Goal: Transaction & Acquisition: Purchase product/service

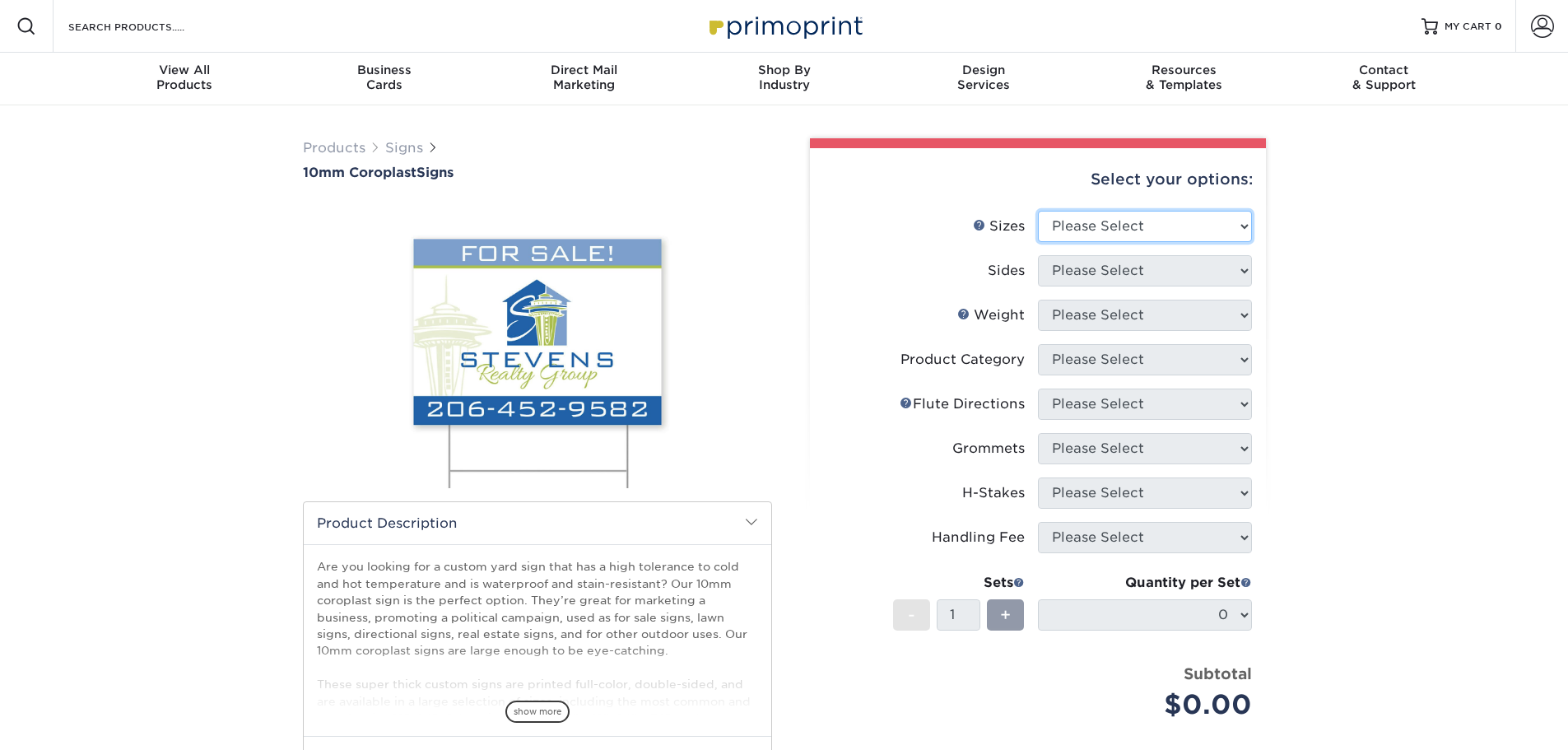
click at [1246, 225] on select "Please Select 6" x 12" 10" x 10" 12" x 18" 18" x 24" 24" x 24" 24" x 36"" at bounding box center [1144, 226] width 214 height 31
select select "24.00x24.00"
click at [1038, 211] on select "Please Select 6" x 12" 10" x 10" 12" x 18" 18" x 24" 24" x 24" 24" x 36"" at bounding box center [1144, 226] width 214 height 31
click at [1156, 278] on select "Please Select Print Both Sides Print Front Only" at bounding box center [1144, 271] width 214 height 31
select select "32d3c223-f82c-492b-b915-ba065a00862f"
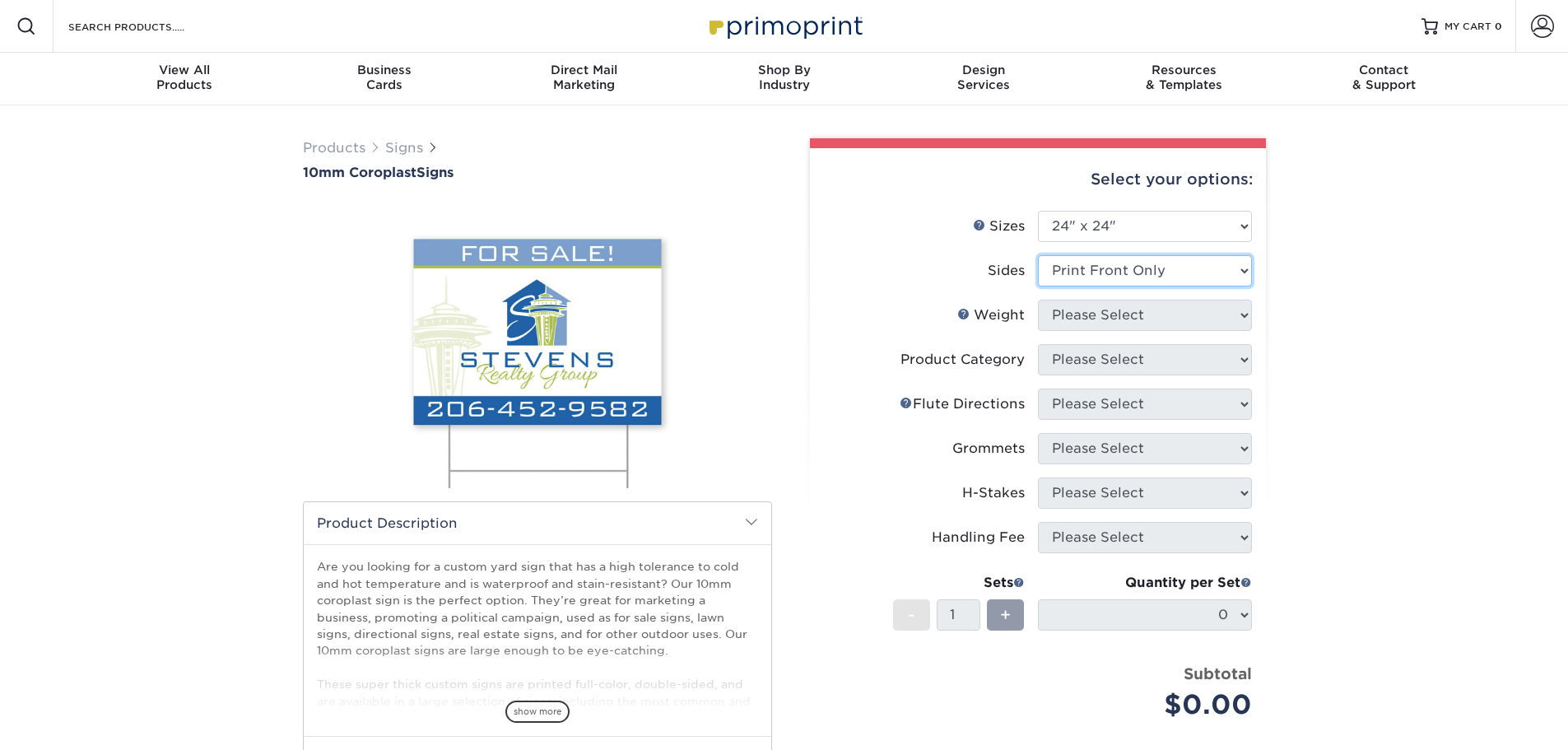
click at [1038, 255] on select "Please Select Print Both Sides Print Front Only" at bounding box center [1144, 271] width 214 height 31
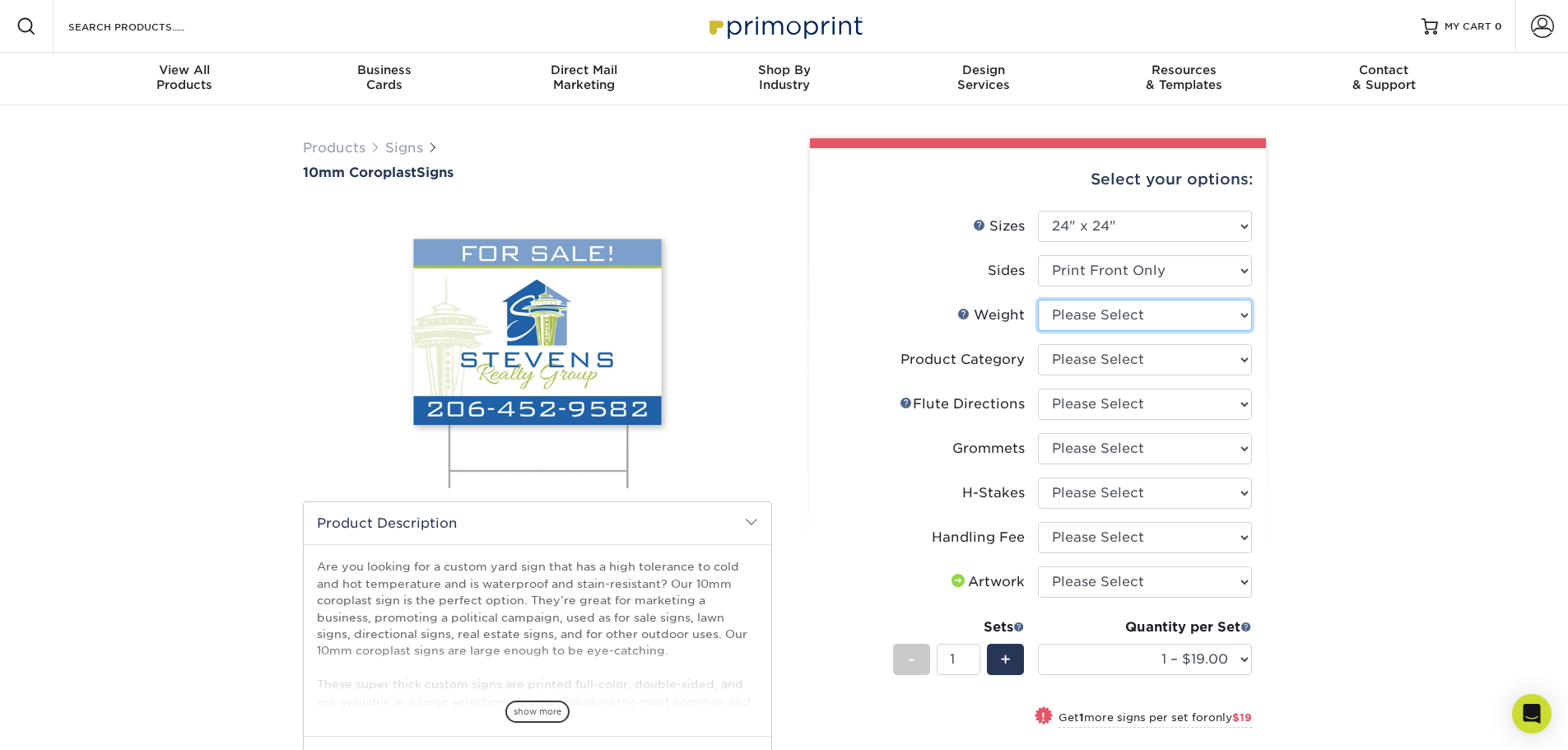
click at [1150, 319] on select "Please Select 10CORO" at bounding box center [1144, 315] width 214 height 31
select select "10CORO"
click at [1038, 299] on select "Please Select 10CORO" at bounding box center [1144, 315] width 214 height 31
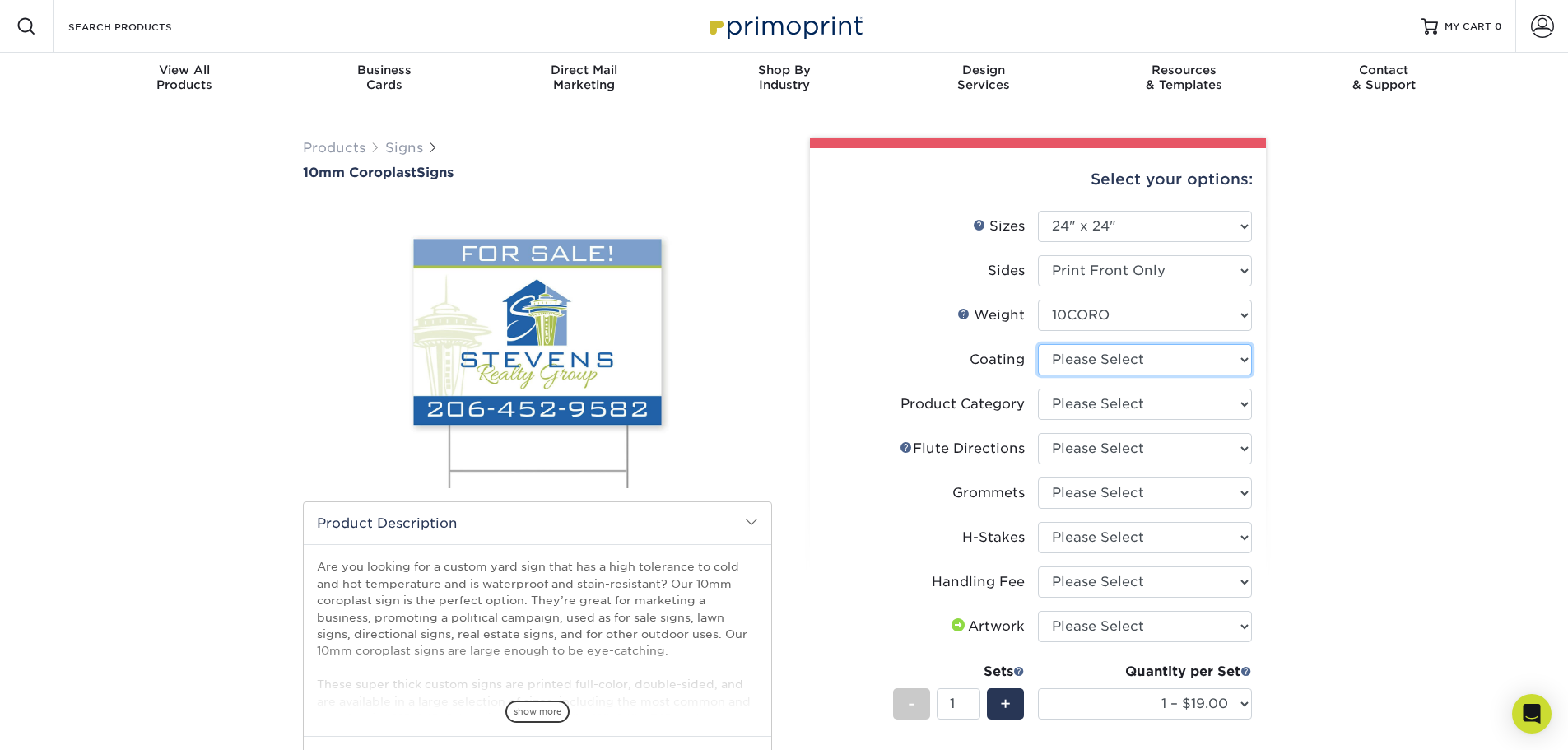
click at [1235, 360] on select at bounding box center [1144, 360] width 214 height 31
click at [1308, 348] on div "Products Signs 10mm Coroplast Signs /" at bounding box center [784, 601] width 1568 height 992
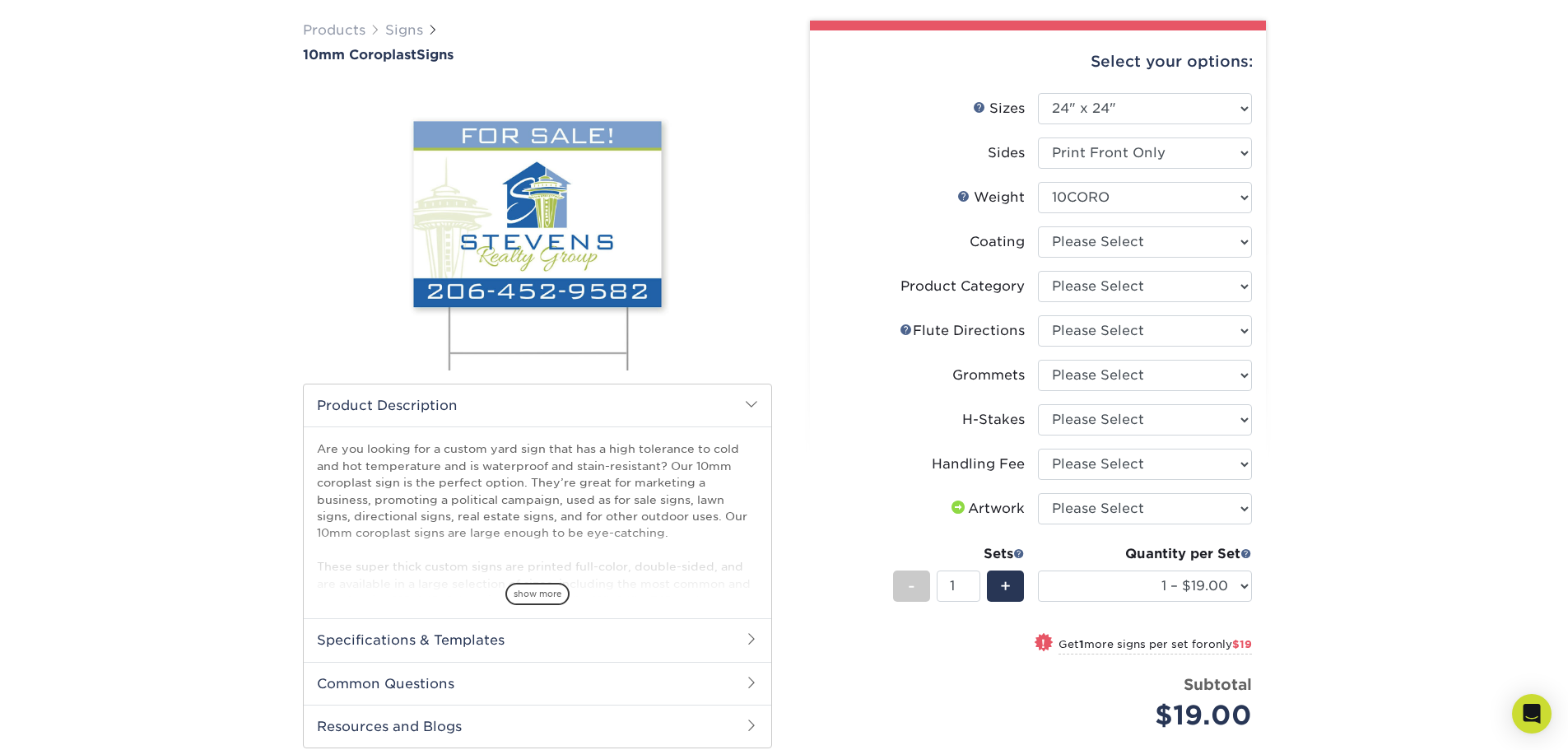
scroll to position [83, 0]
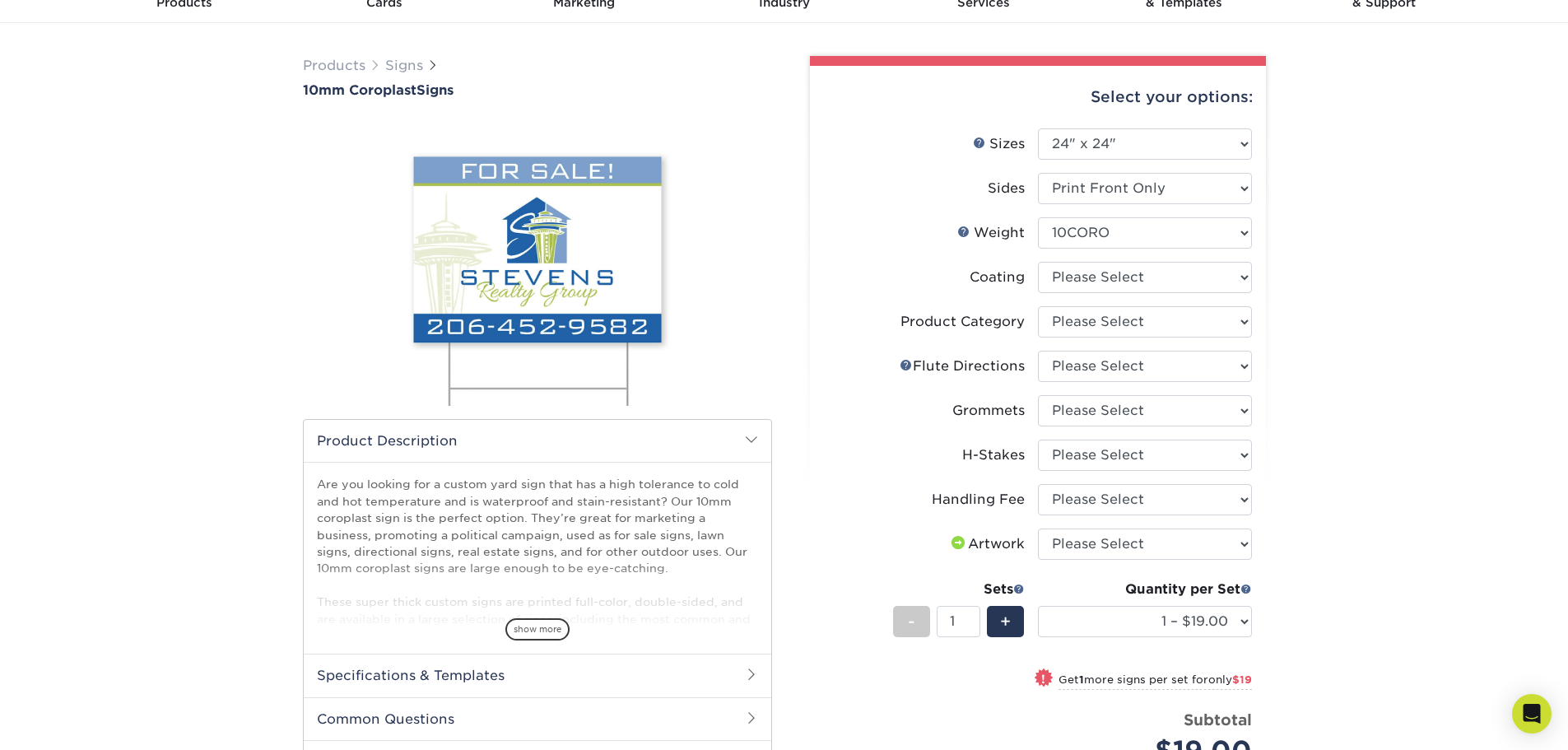
click at [1133, 293] on li "Coating" at bounding box center [1038, 284] width 428 height 44
click at [1137, 287] on select at bounding box center [1144, 278] width 214 height 31
select select "3e7618de-abca-4bda-9f97-8b9129e913d8"
click at [1038, 262] on select at bounding box center [1144, 278] width 214 height 31
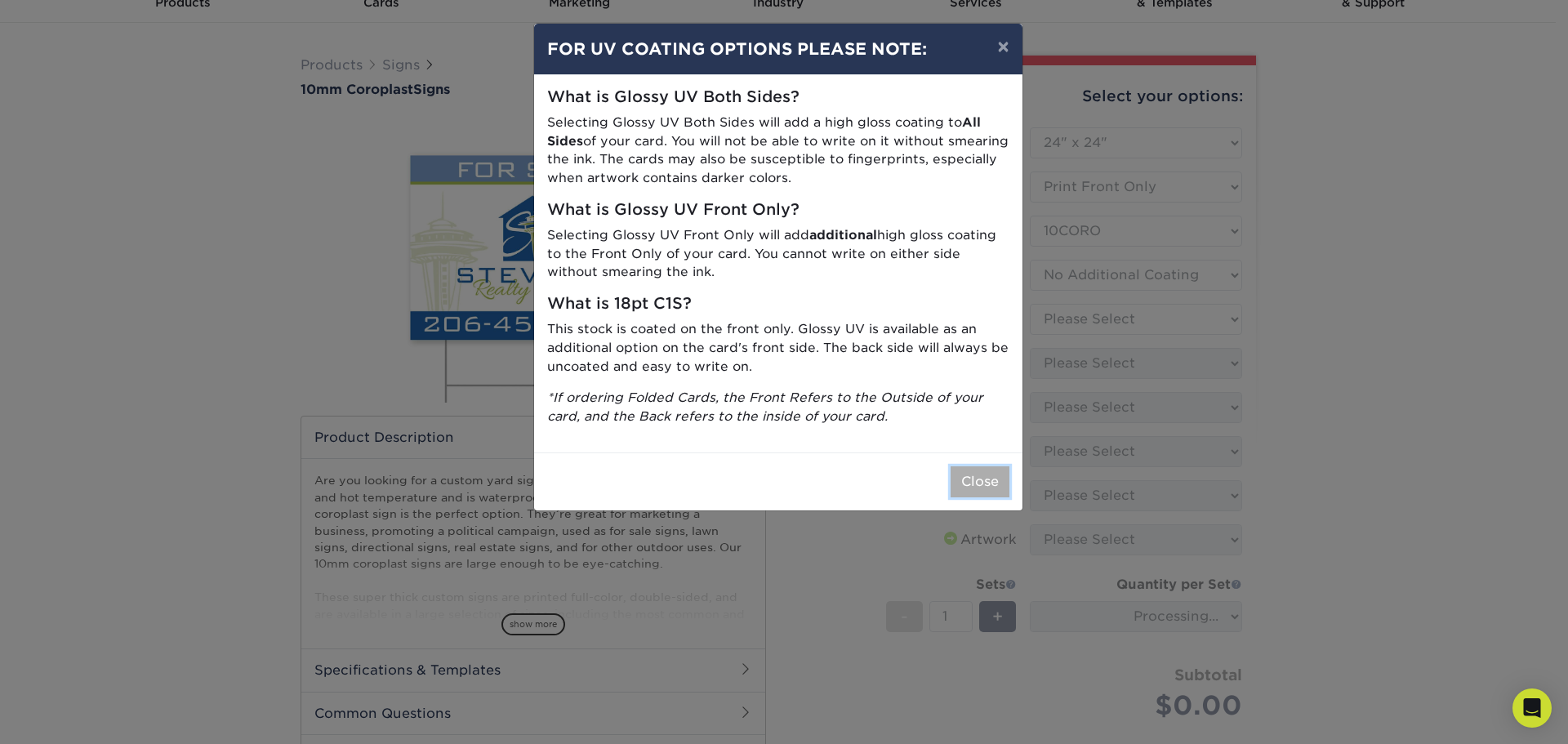
click at [975, 473] on button "Close" at bounding box center [979, 482] width 59 height 31
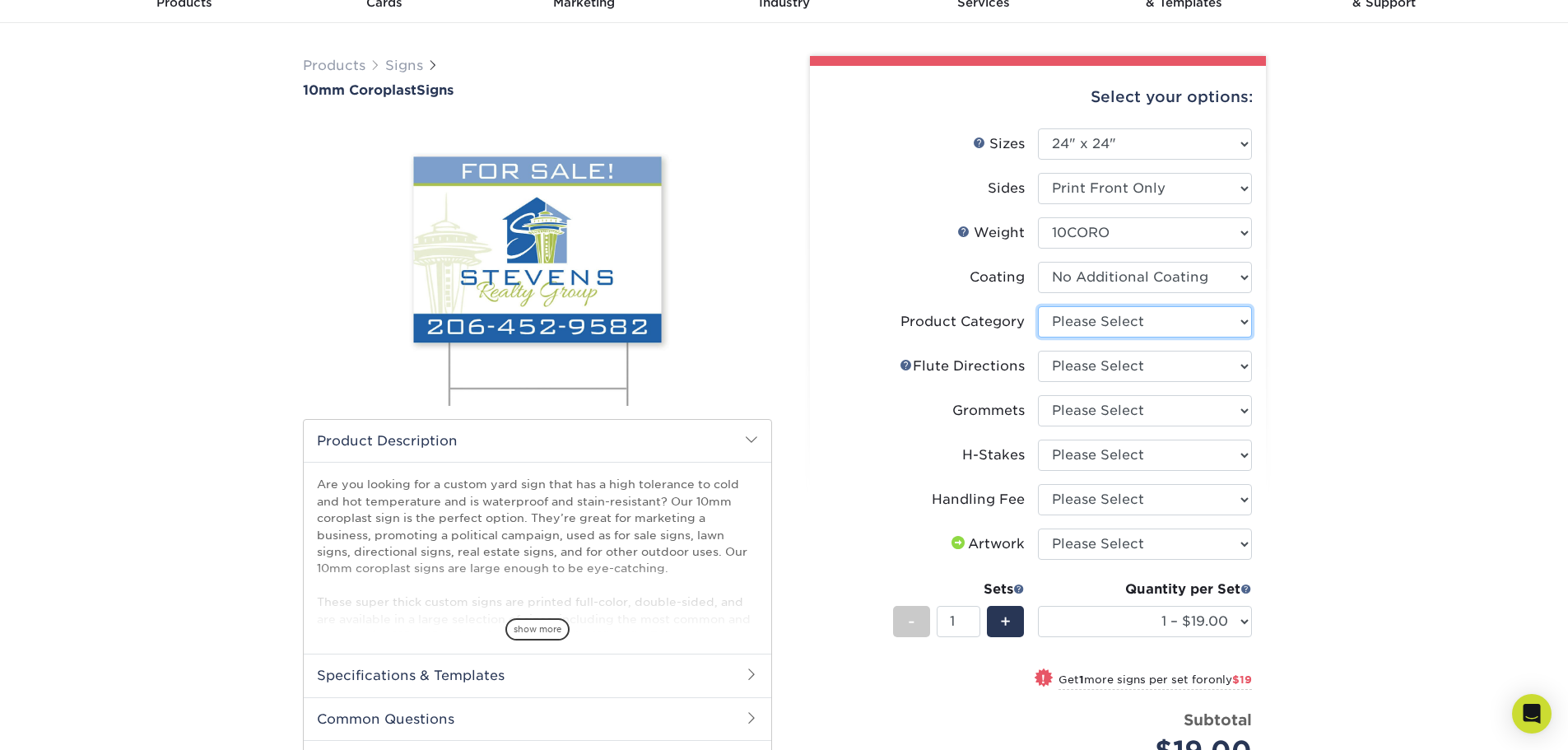
click at [1118, 331] on select "Please Select Coroplast Signs" at bounding box center [1144, 322] width 214 height 31
select select "b3582ed5-6912-492c-8440-2cc51afdb8e1"
click at [1038, 306] on select "Please Select Coroplast Signs" at bounding box center [1144, 322] width 214 height 31
click at [1123, 365] on select "Please Select Flute Direction (Horizontal) Flute Direction (Vertical)" at bounding box center [1144, 366] width 214 height 31
select select "64642d5c-3ca5-48ab-b753-ddfa02991dab"
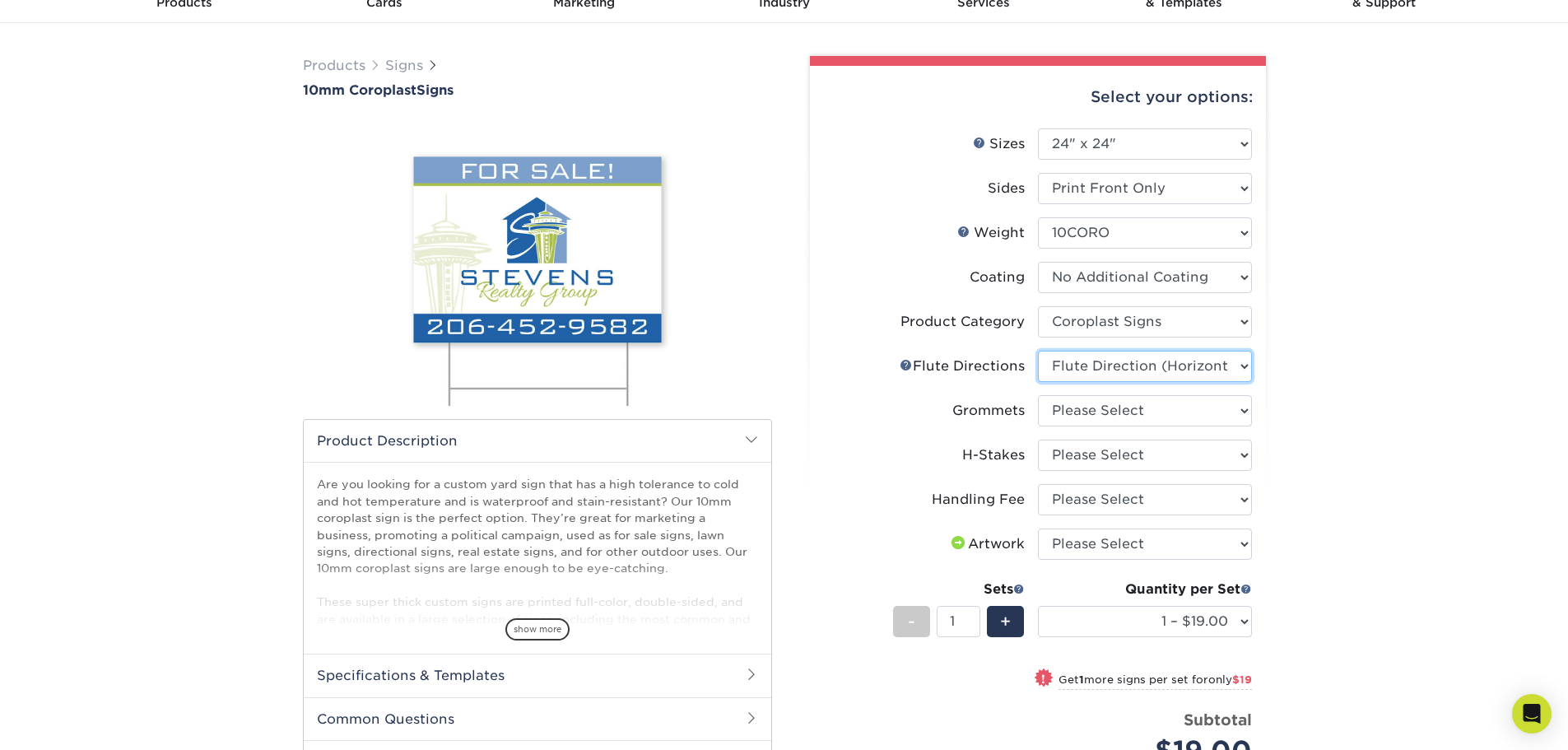
click at [1038, 351] on select "Please Select Flute Direction (Horizontal) Flute Direction (Vertical)" at bounding box center [1144, 366] width 214 height 31
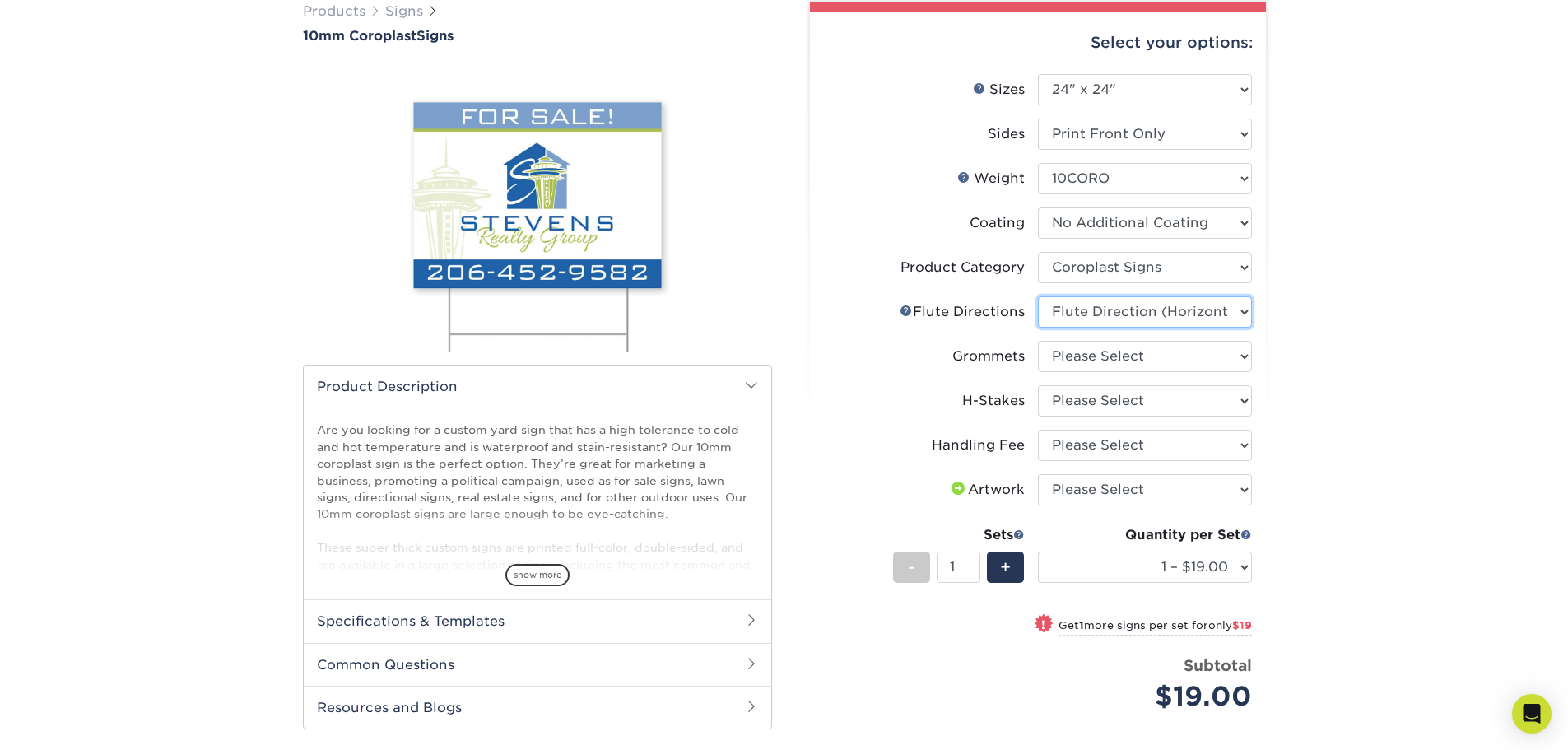
scroll to position [164, 0]
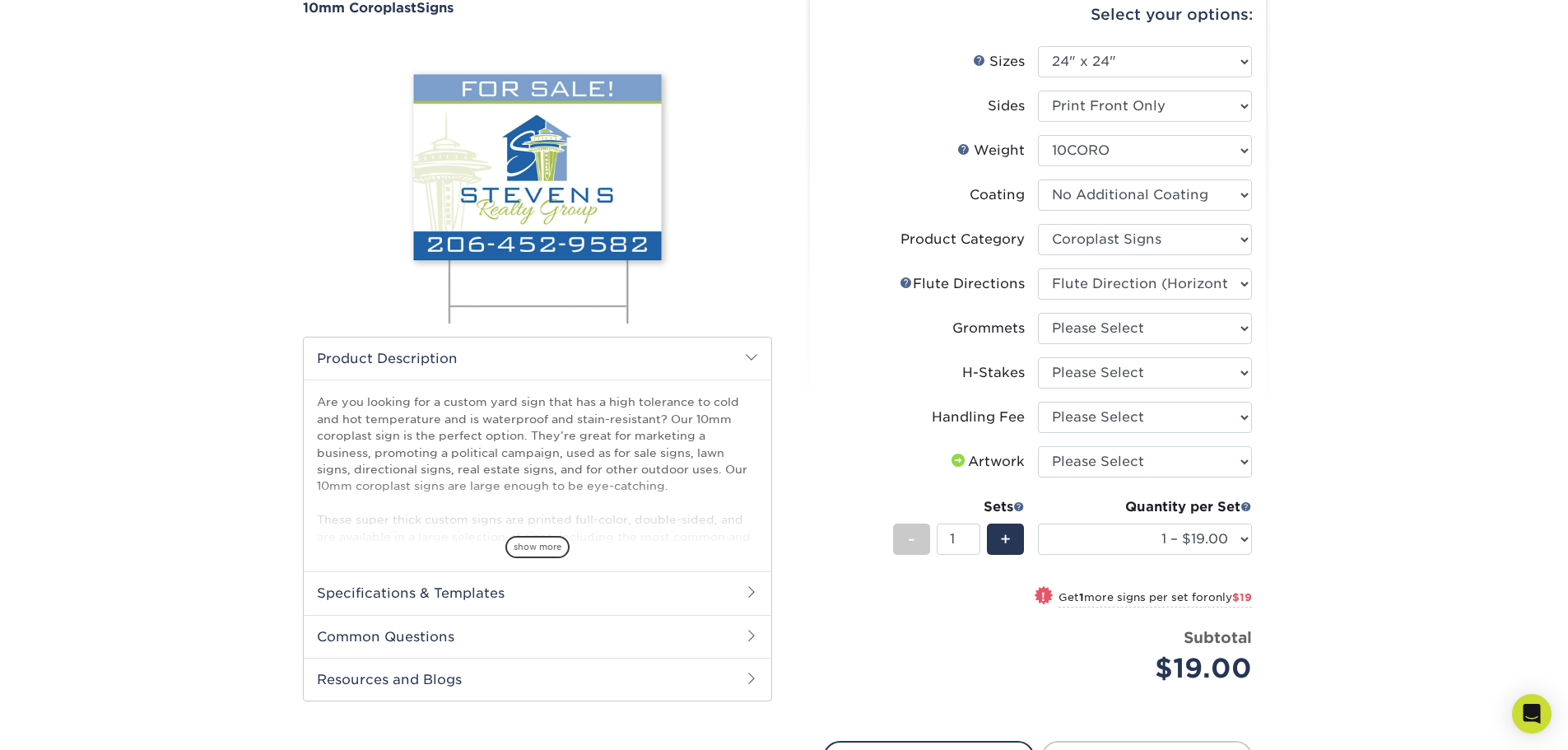
click at [1139, 311] on li "Flute Help Flute Directions Please Select Flute Direction (Horizontal) Flute Di…" at bounding box center [1038, 290] width 428 height 44
click at [1153, 318] on select "Please Select No Grommets Yes, Grommet All 4 Corners Yes, Grommets Top Corners …" at bounding box center [1144, 329] width 214 height 31
select select "90d329df-db80-4206-b821-ff9d3f363977"
click at [1038, 313] on select "Please Select No Grommets Yes, Grommet All 4 Corners Yes, Grommets Top Corners …" at bounding box center [1144, 329] width 214 height 31
click at [1131, 428] on select "Please Select Handling Fee" at bounding box center [1144, 418] width 214 height 31
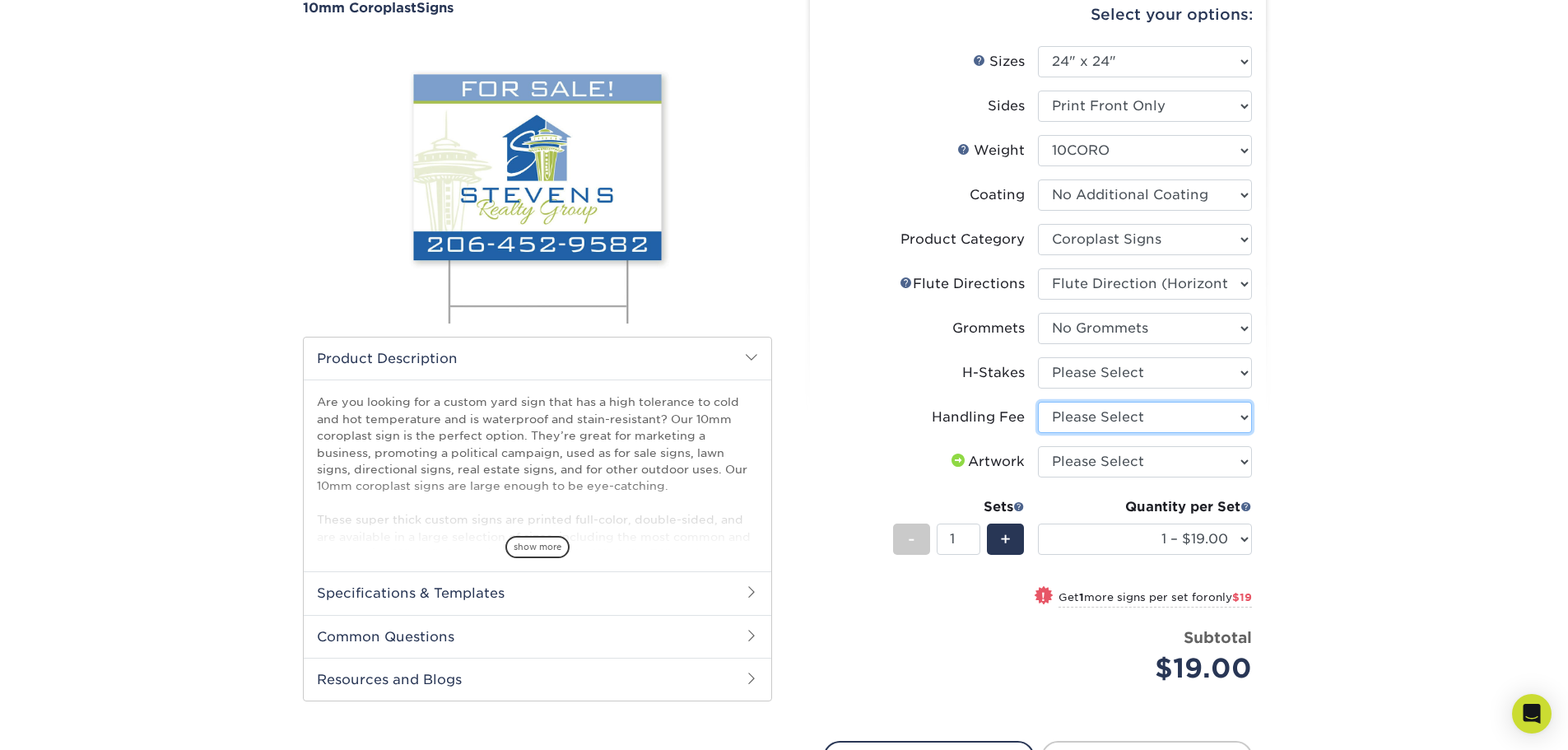
select select "ab74c079-444c-4260-ae6a-e09bdee8073c"
click at [1038, 402] on select "Please Select Handling Fee" at bounding box center [1144, 418] width 214 height 31
click at [1137, 449] on select "Please Select I will upload files I need a design - $50" at bounding box center [1144, 462] width 214 height 31
select select "upload"
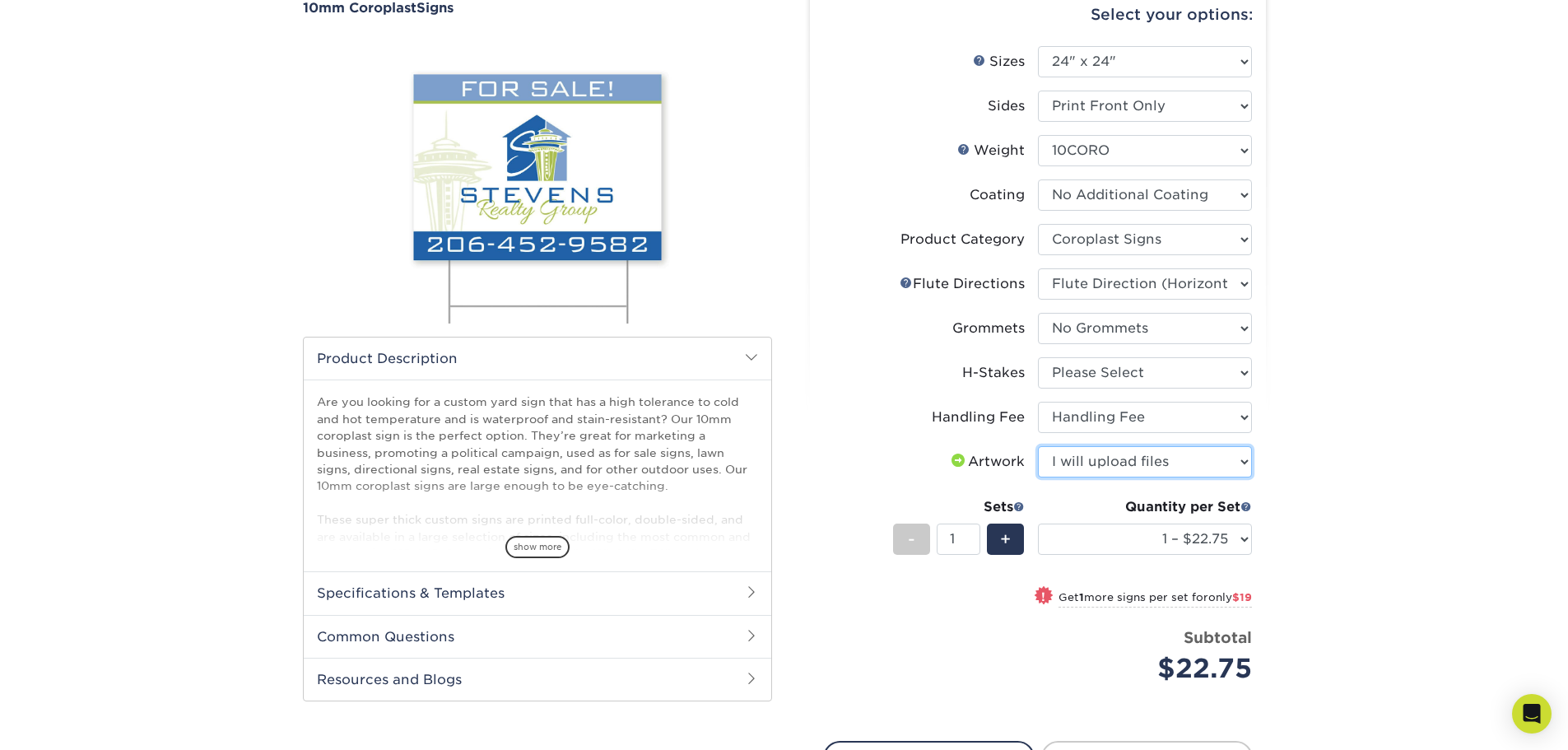
click at [1038, 446] on select "Please Select I will upload files I need a design - $50" at bounding box center [1144, 462] width 214 height 31
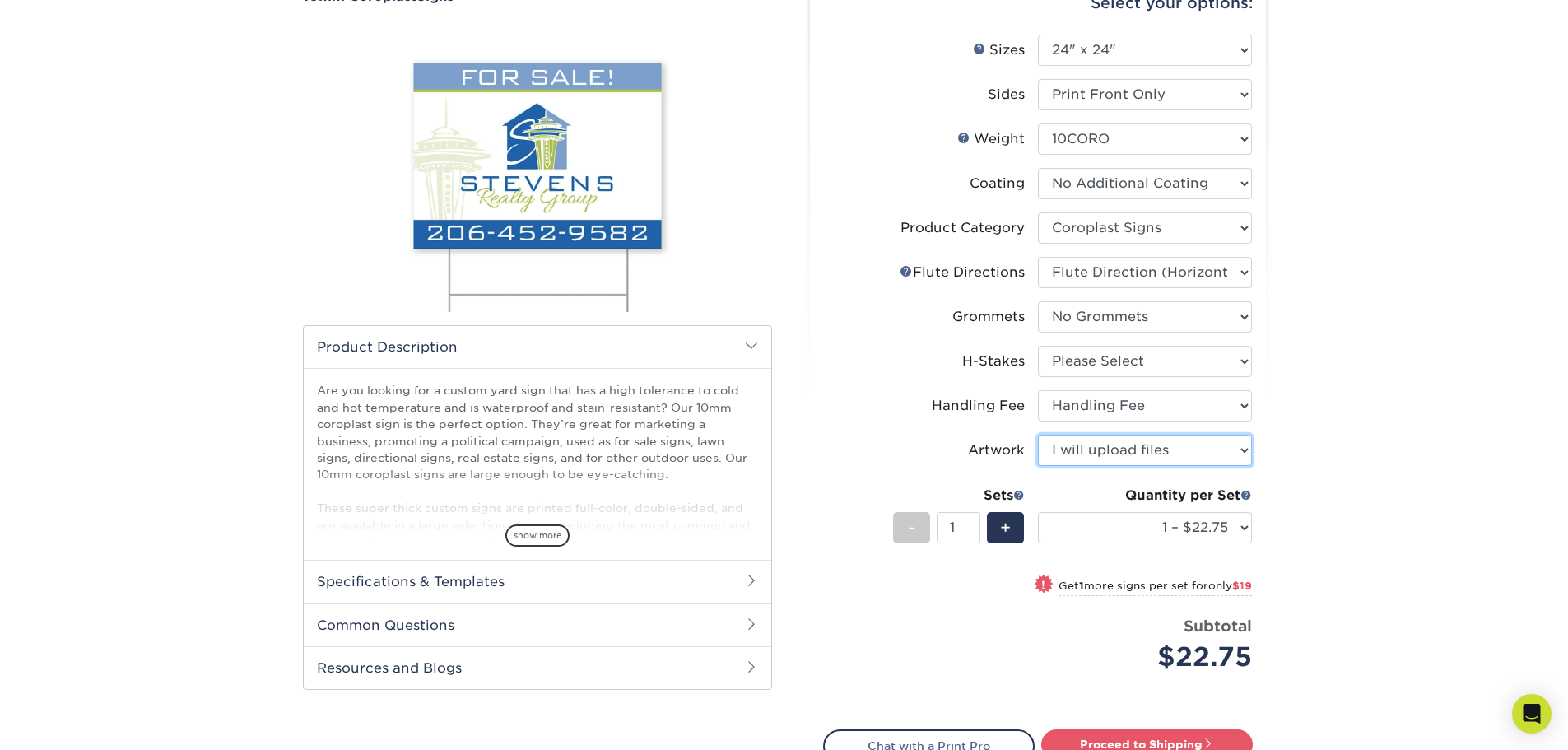
scroll to position [0, 0]
